Goal: Navigation & Orientation: Find specific page/section

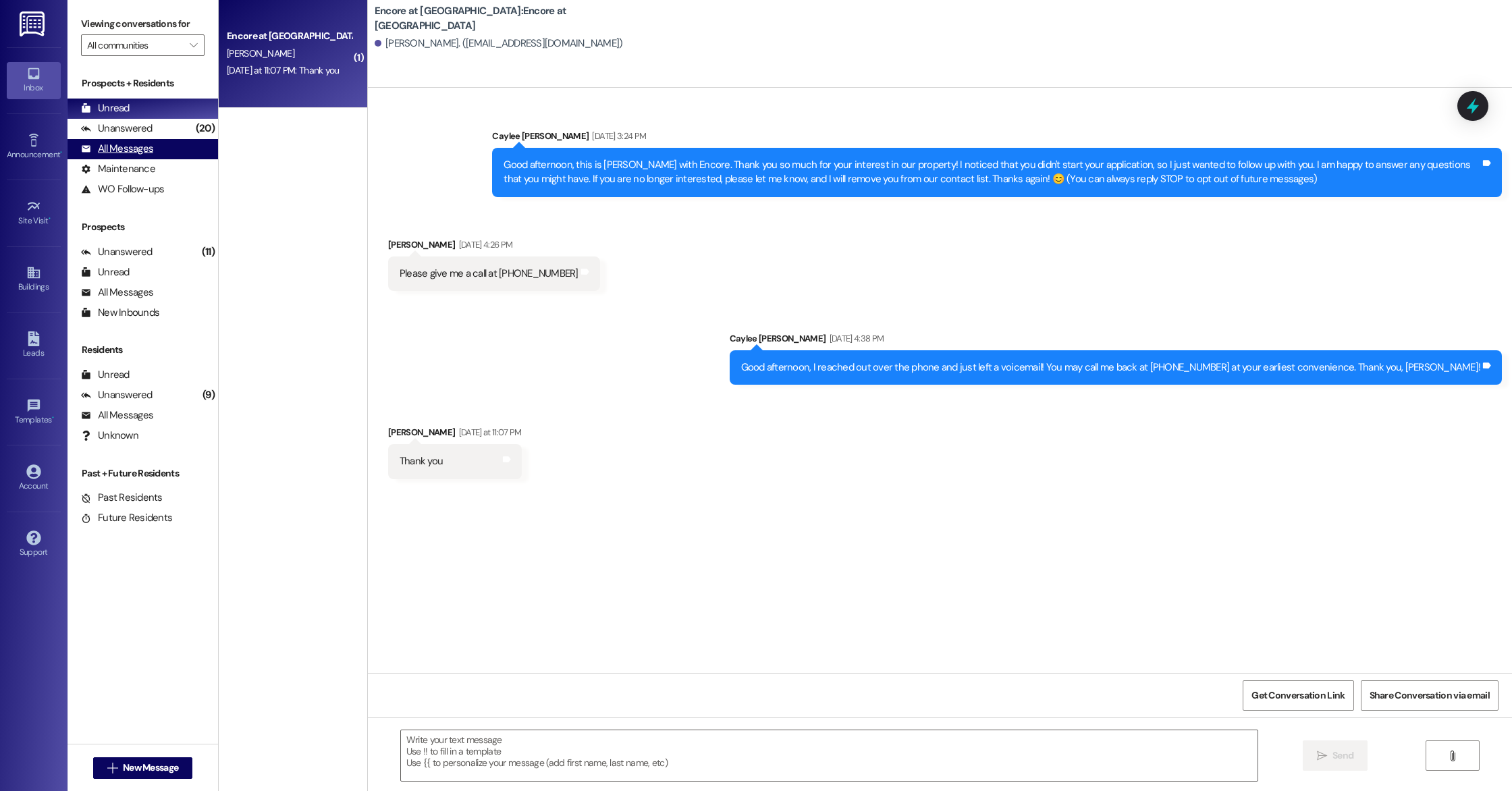
click at [142, 151] on div "All Messages" at bounding box center [116, 148] width 72 height 14
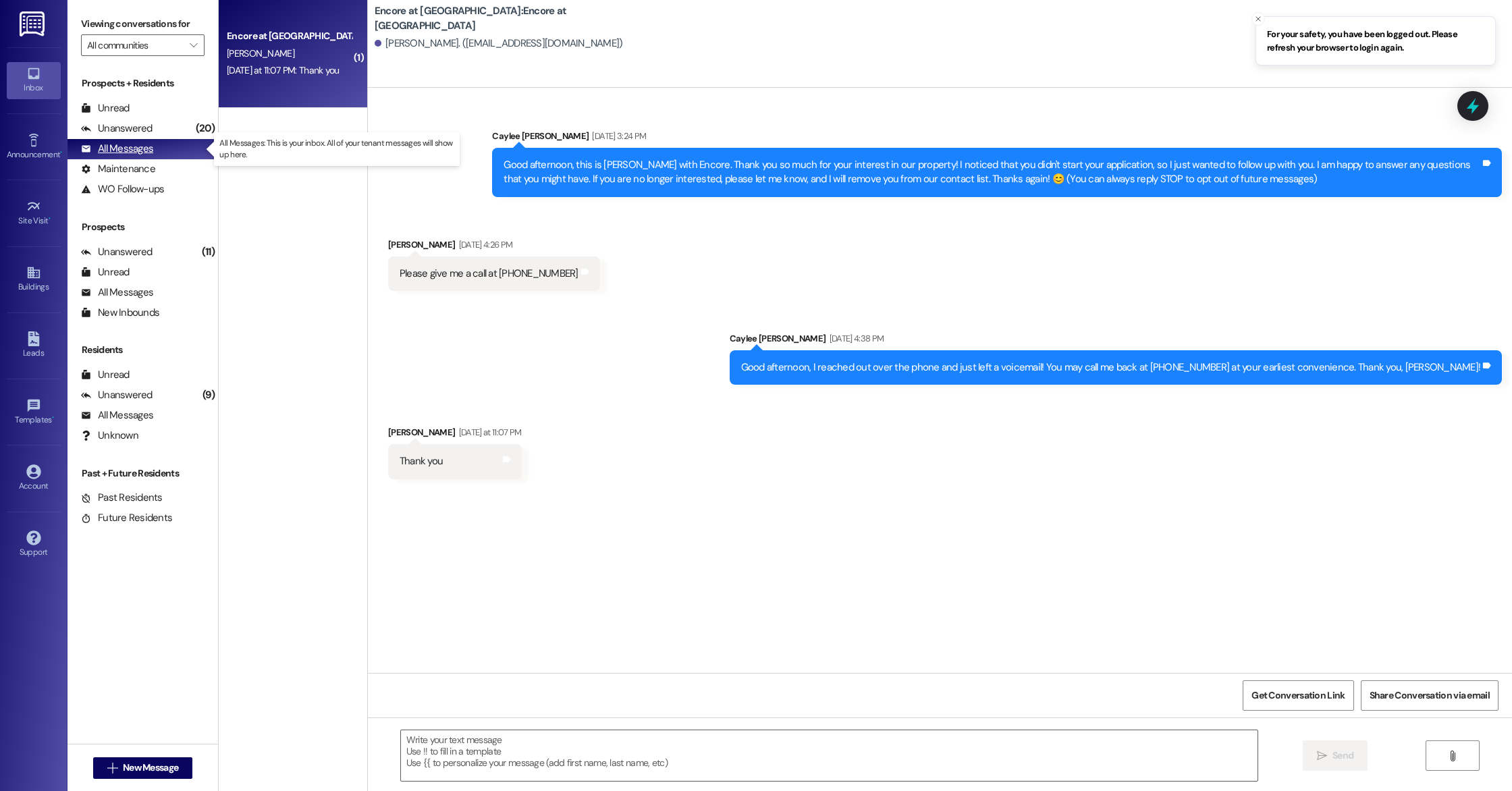
click at [142, 151] on div "All Messages" at bounding box center [116, 148] width 72 height 14
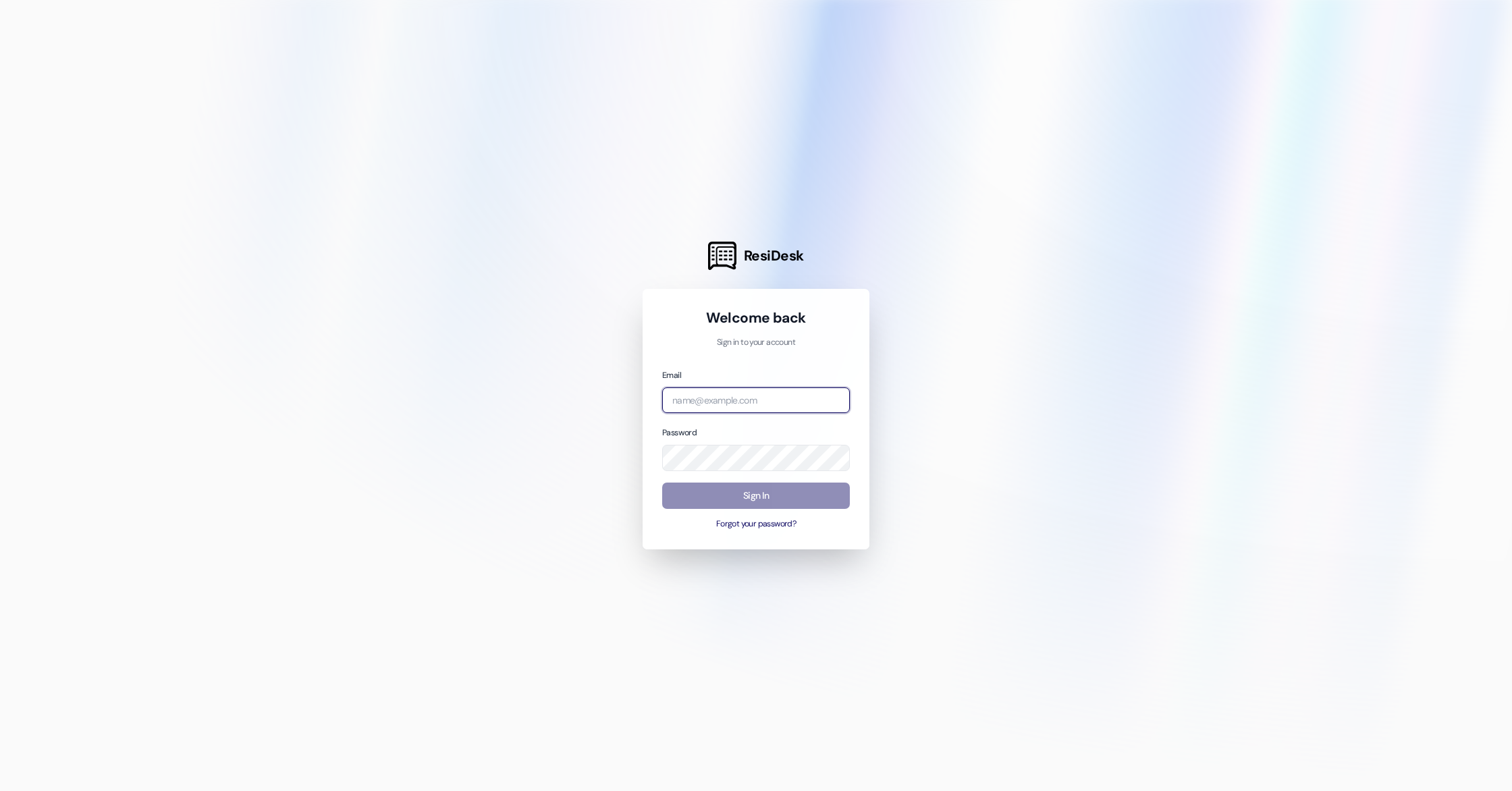
type input "[EMAIL_ADDRESS][DOMAIN_NAME]"
click at [723, 498] on button "Sign In" at bounding box center [755, 495] width 188 height 27
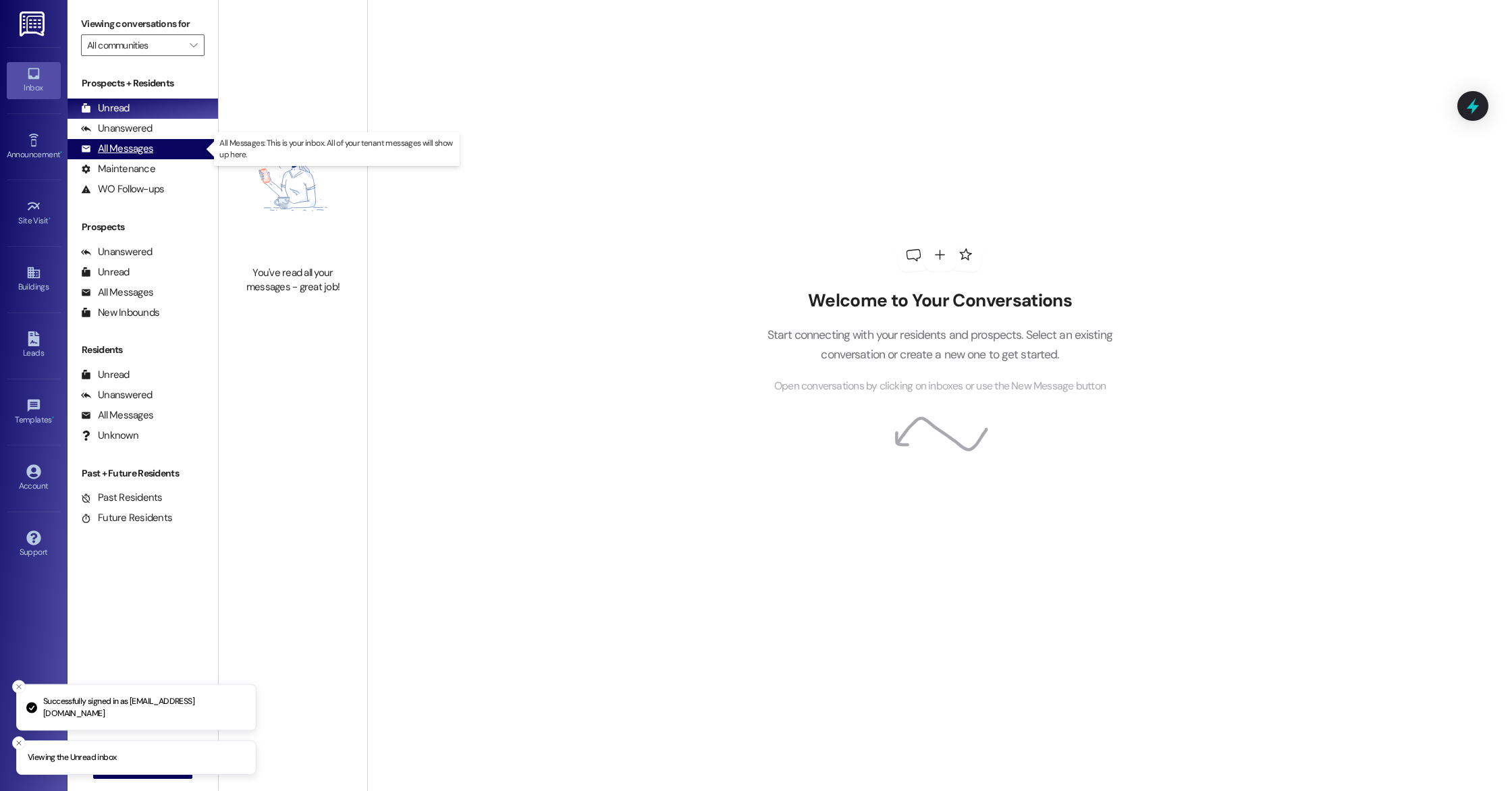
click at [135, 150] on div "All Messages" at bounding box center [116, 148] width 72 height 14
